Goal: Information Seeking & Learning: Check status

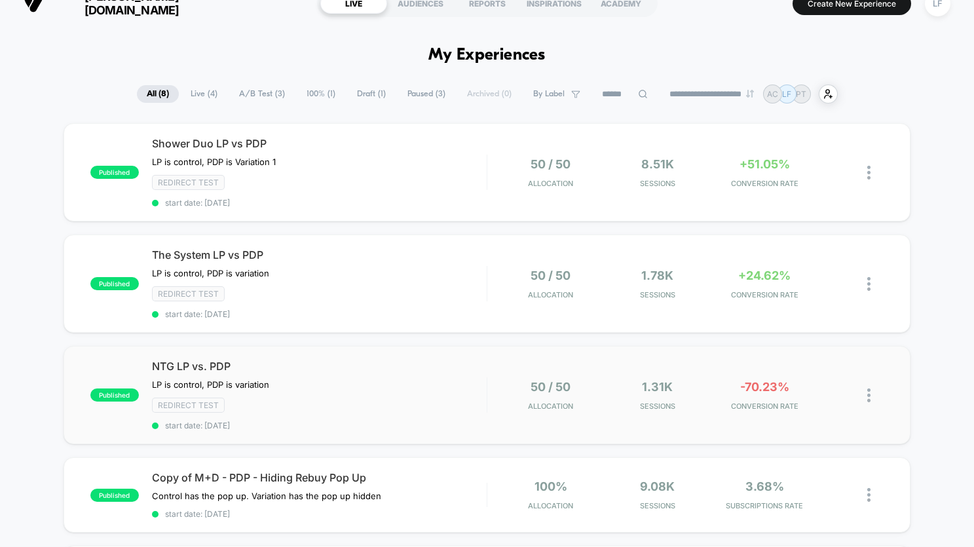
scroll to position [15, 0]
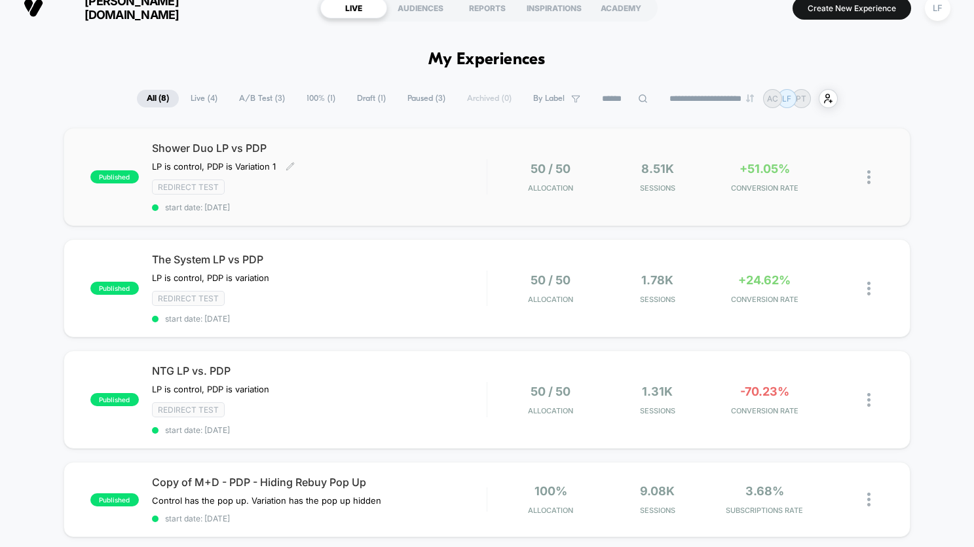
click at [366, 163] on div "LP is control, PDP is Variation 1 Click to edit experience details LP is contro…" at bounding box center [269, 166] width 234 height 10
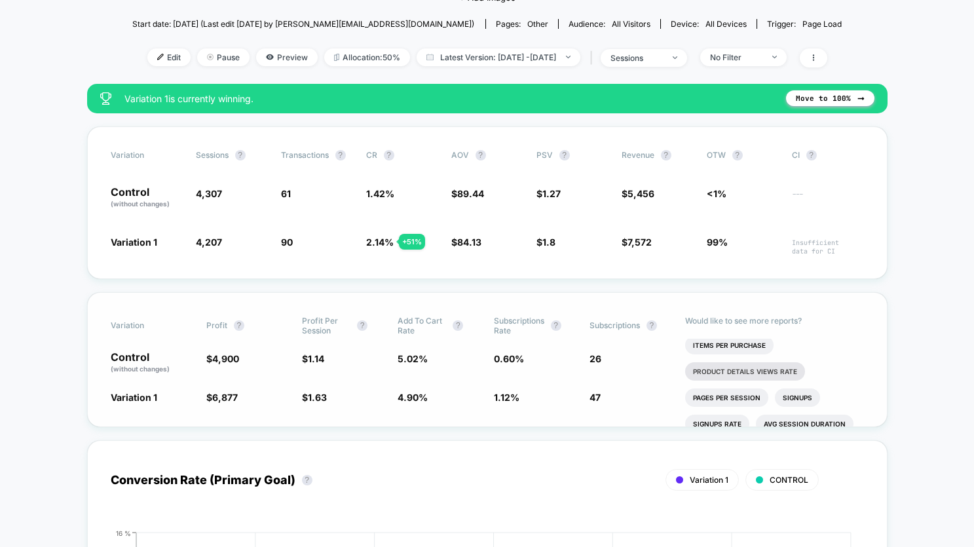
scroll to position [5, 0]
click at [725, 350] on li "Items Per Purchase" at bounding box center [729, 342] width 88 height 18
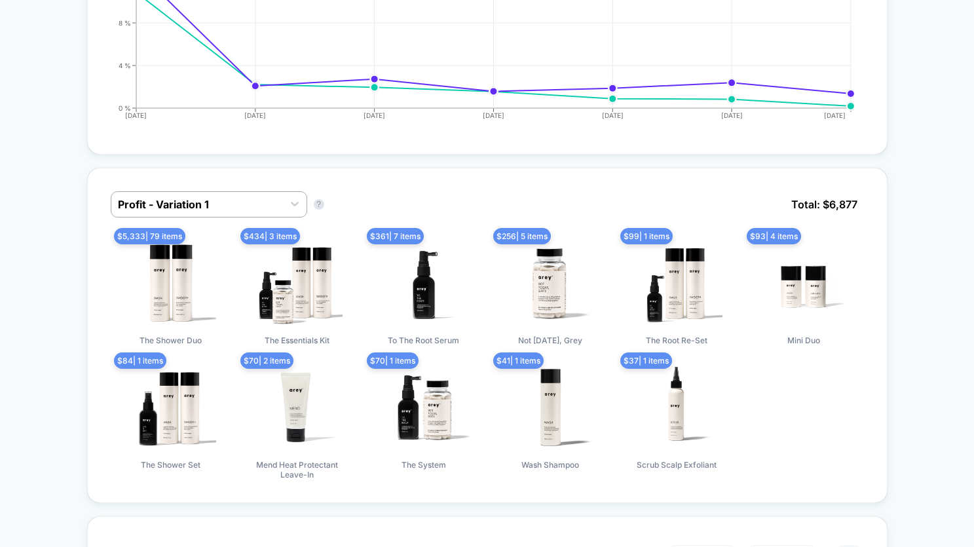
scroll to position [0, 0]
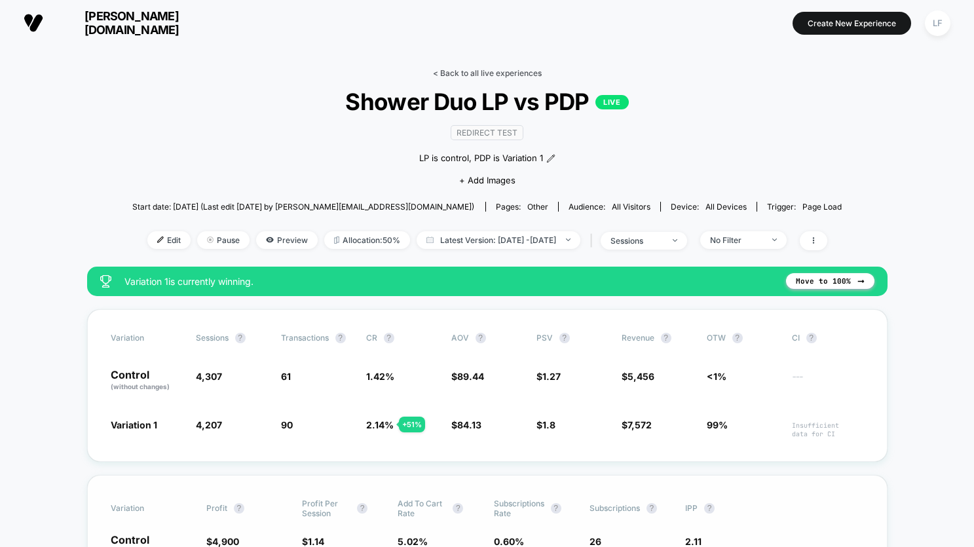
click at [494, 75] on link "< Back to all live experiences" at bounding box center [487, 73] width 109 height 10
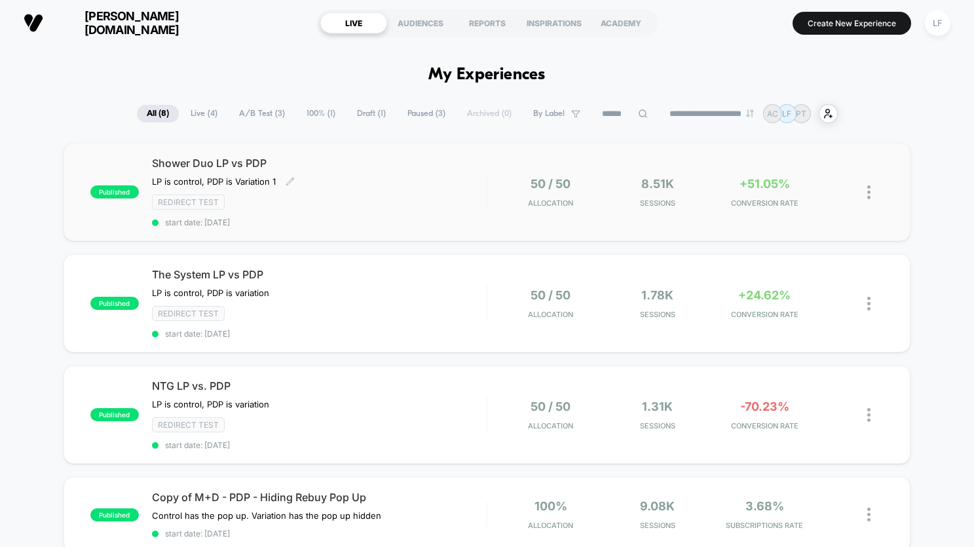
click at [388, 215] on div "Shower Duo LP vs PDP LP is control, PDP is Variation 1 Click to edit experience…" at bounding box center [319, 191] width 335 height 71
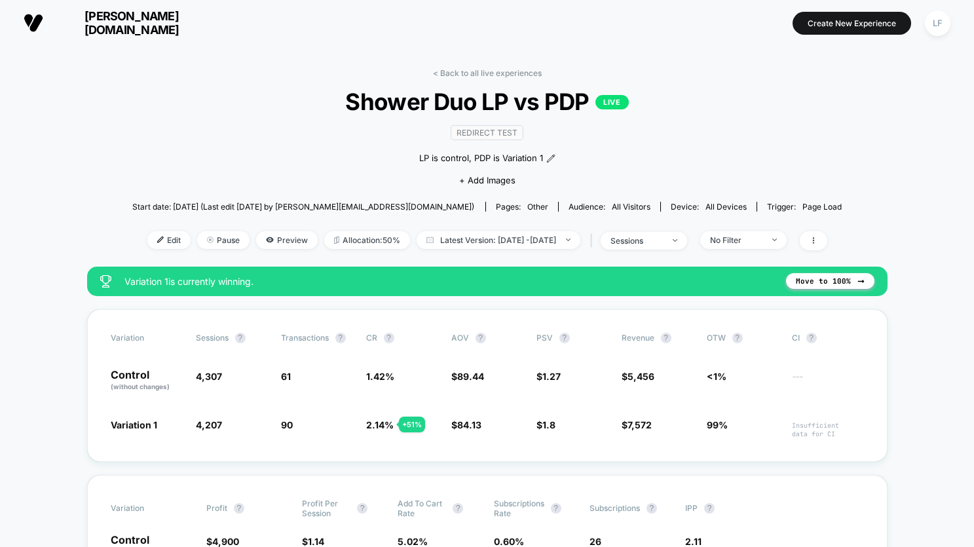
click at [536, 78] on div "< Back to all live experiences Shower Duo LP vs PDP LIVE Redirect Test LP is co…" at bounding box center [487, 167] width 710 height 198
click at [526, 74] on link "< Back to all live experiences" at bounding box center [487, 73] width 109 height 10
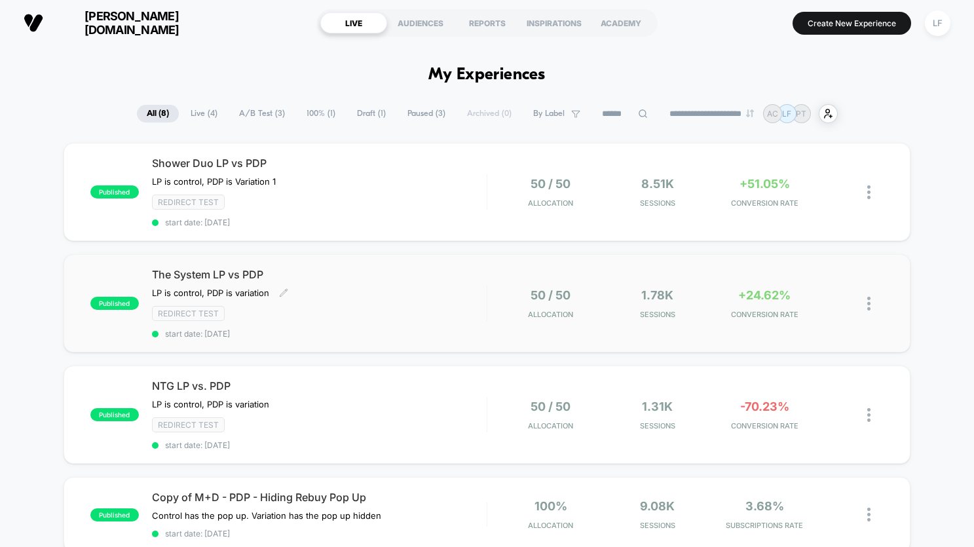
click at [460, 291] on div "The System LP vs PDP LP is control, PDP is variation Click to edit experience d…" at bounding box center [319, 303] width 335 height 71
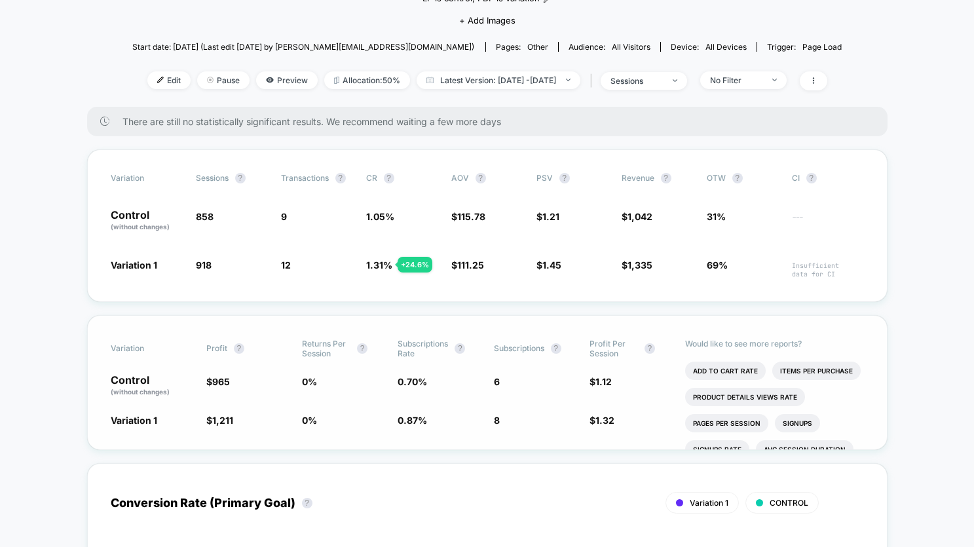
scroll to position [75, 0]
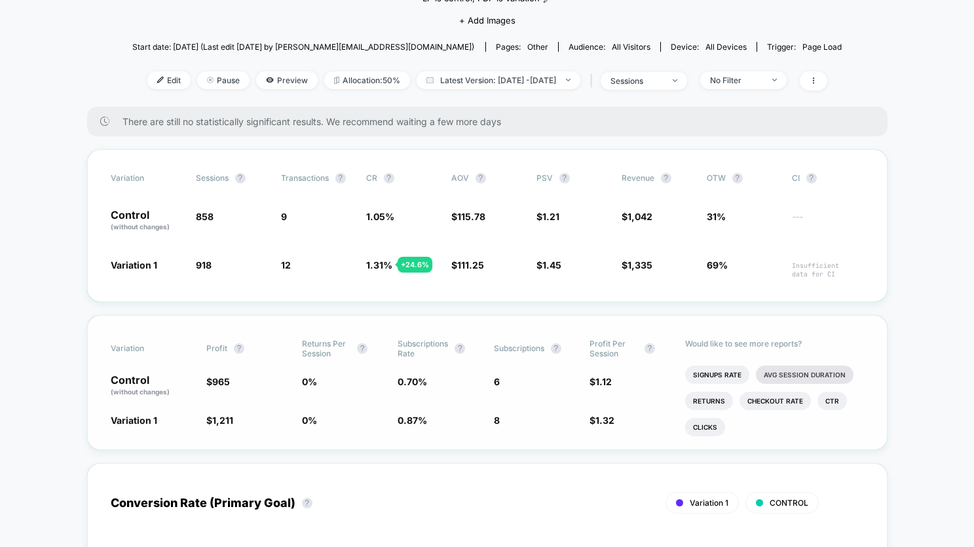
click at [771, 378] on li "Avg Session Duration" at bounding box center [805, 374] width 98 height 18
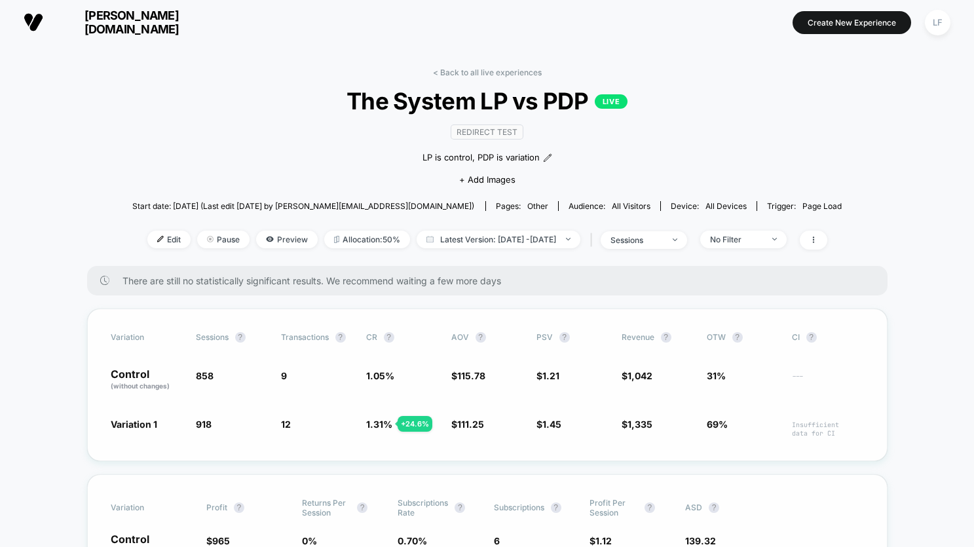
scroll to position [0, 0]
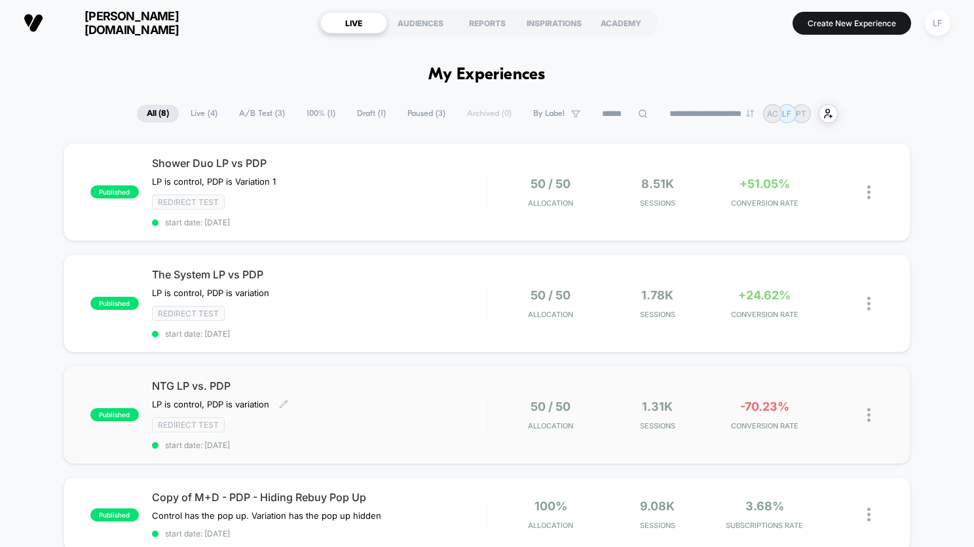
click at [328, 406] on div "LP is control, PDP is variation Click to edit experience details LP is control,…" at bounding box center [269, 404] width 234 height 10
click at [356, 192] on div "Shower Duo LP vs PDP LP is control, PDP is Variation 1 Click to edit experience…" at bounding box center [319, 191] width 335 height 71
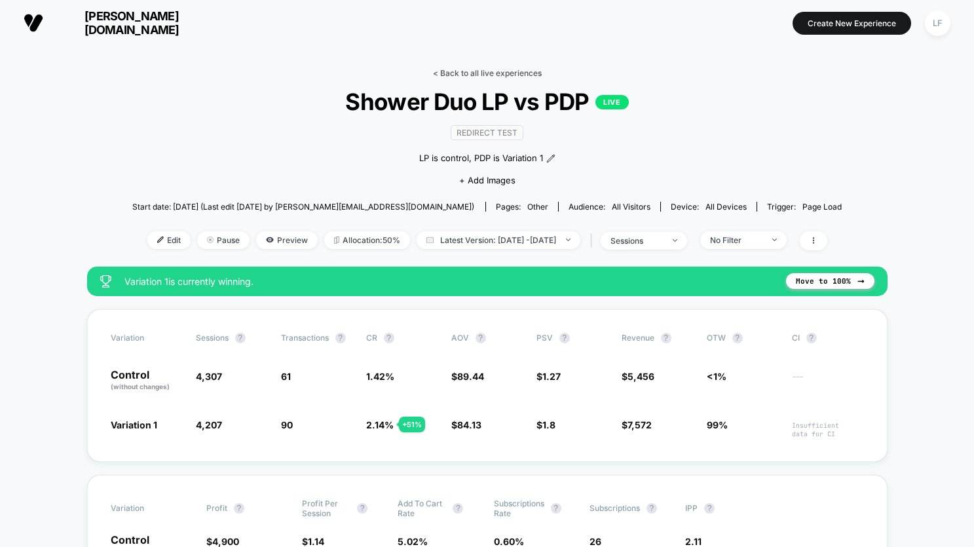
click at [467, 71] on link "< Back to all live experiences" at bounding box center [487, 73] width 109 height 10
